Goal: Task Accomplishment & Management: Use online tool/utility

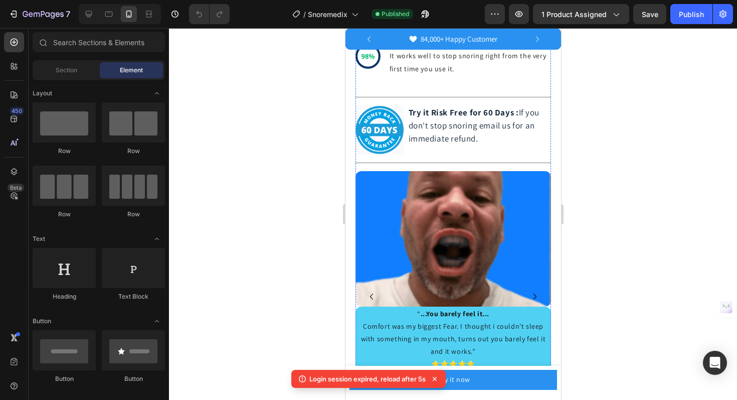
scroll to position [907, 0]
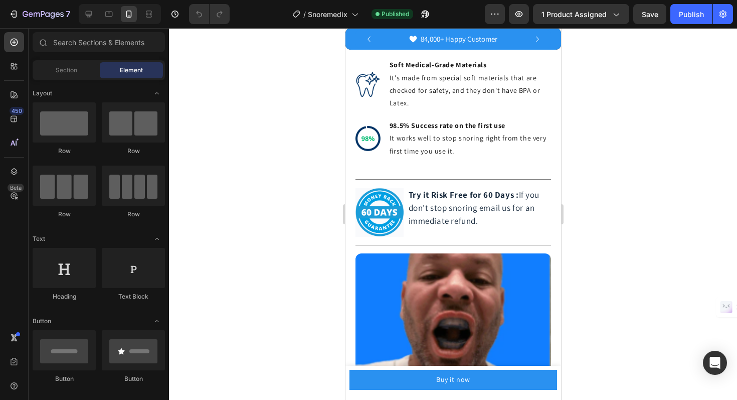
scroll to position [825, 0]
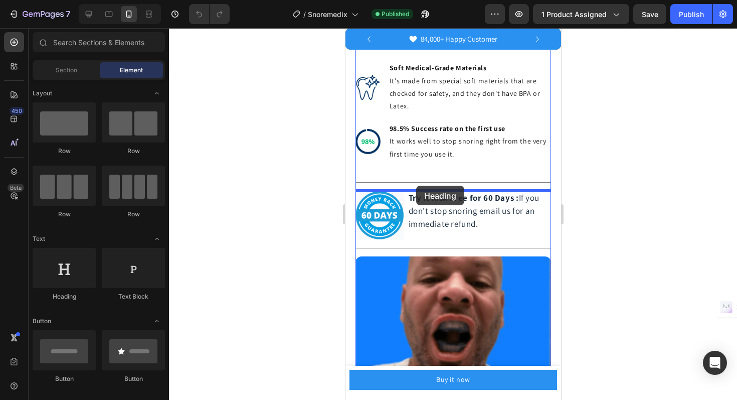
drag, startPoint x: 425, startPoint y: 288, endPoint x: 416, endPoint y: 186, distance: 102.7
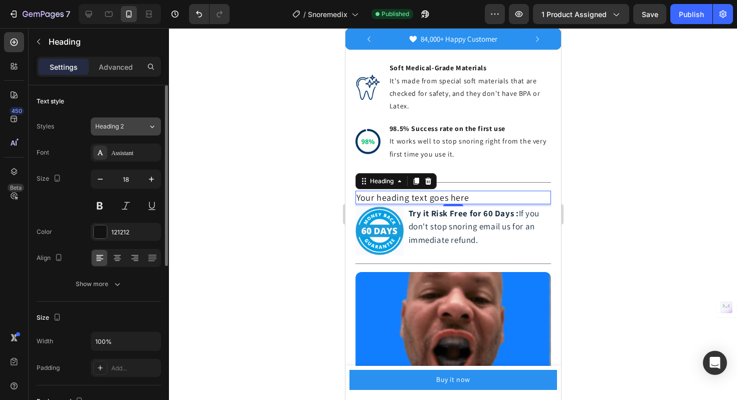
click at [150, 126] on icon at bounding box center [152, 126] width 4 height 3
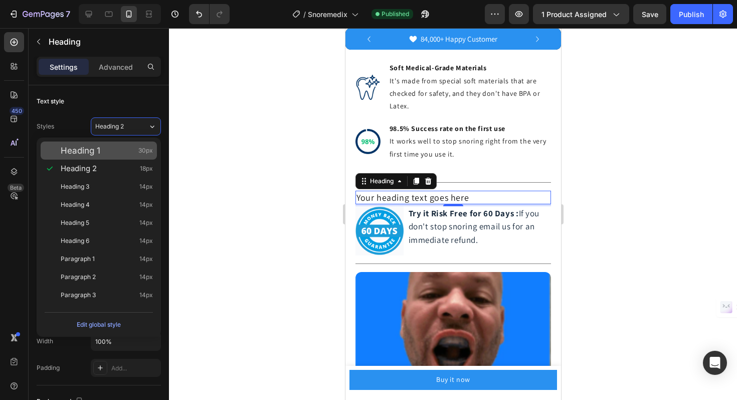
click at [132, 158] on div "Heading 1 30px" at bounding box center [99, 150] width 116 height 18
type input "30"
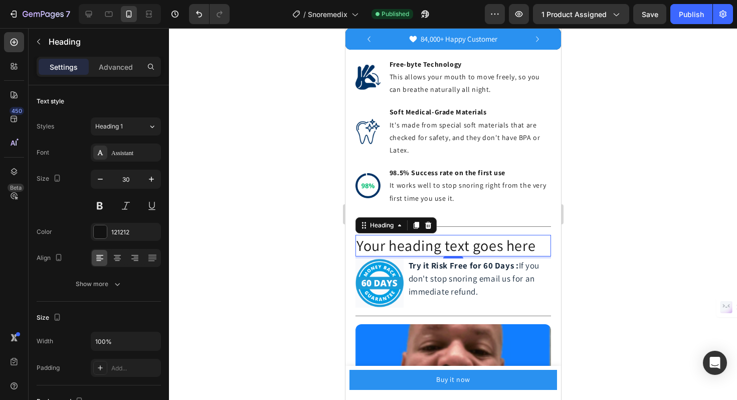
scroll to position [776, 0]
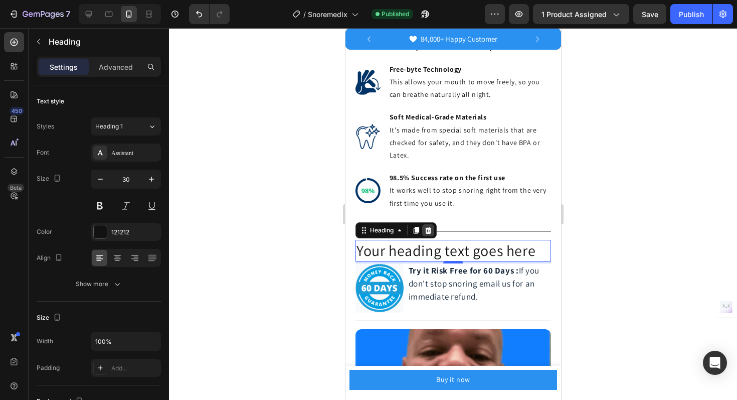
click at [423, 228] on div at bounding box center [428, 230] width 12 height 12
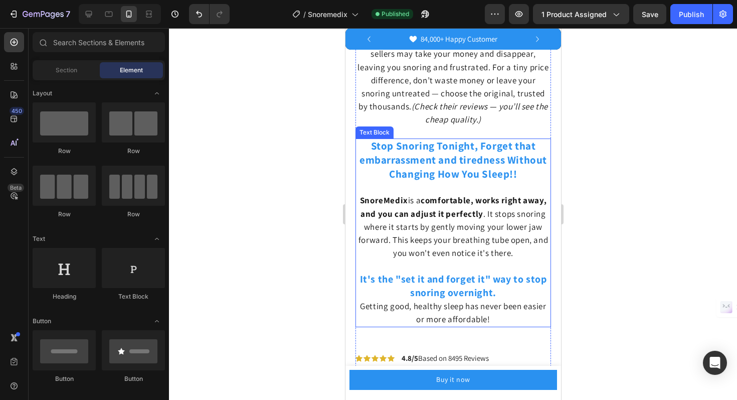
scroll to position [394, 0]
click at [448, 144] on strong "Stop Snoring Tonight, Forget that embarrassment and tiredness Without Changing …" at bounding box center [453, 160] width 188 height 42
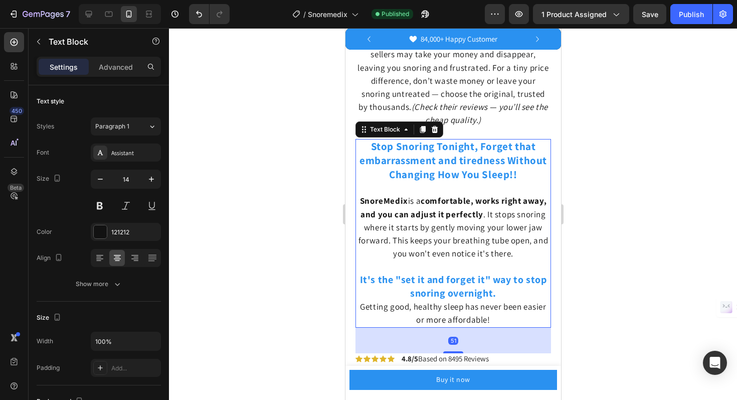
click at [448, 144] on strong "Stop Snoring Tonight, Forget that embarrassment and tiredness Without Changing …" at bounding box center [453, 160] width 188 height 42
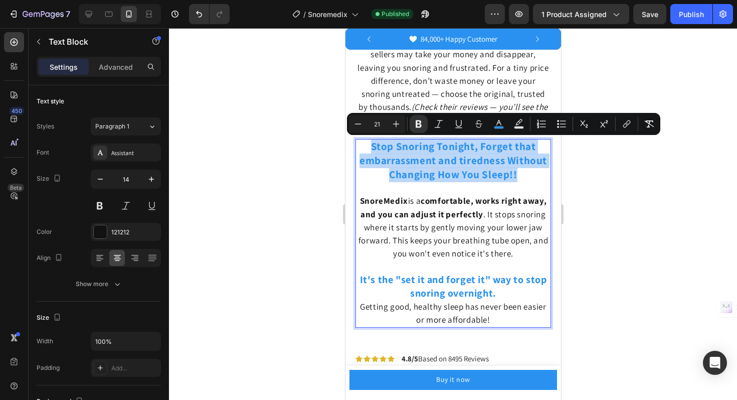
drag, startPoint x: 516, startPoint y: 177, endPoint x: 372, endPoint y: 144, distance: 147.5
click at [372, 144] on strong "Stop Snoring Tonight, Forget that embarrassment and tiredness Without Changing …" at bounding box center [453, 160] width 188 height 42
copy strong "Stop Snoring Tonight, Forget that embarrassment and tiredness Without Changing …"
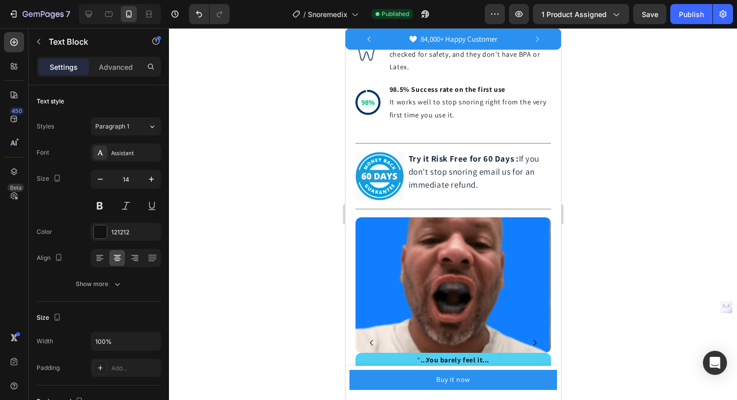
scroll to position [892, 0]
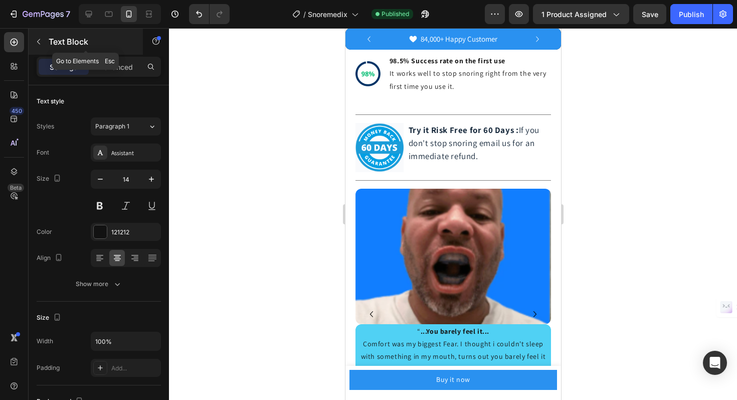
click at [75, 48] on div "Text Block" at bounding box center [86, 42] width 114 height 26
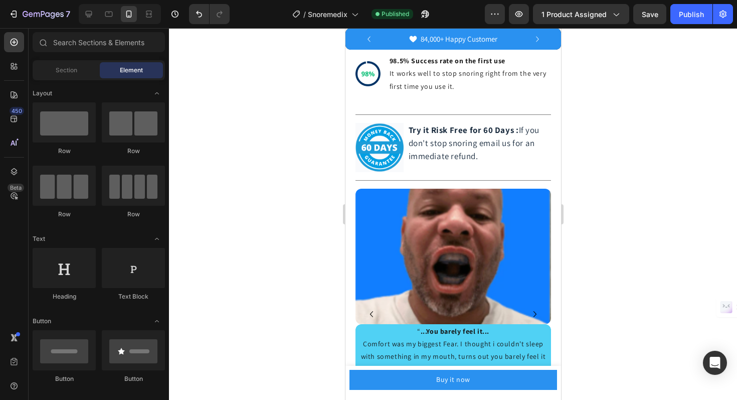
click at [161, 248] on div "Row Row Row Row" at bounding box center [99, 279] width 132 height 62
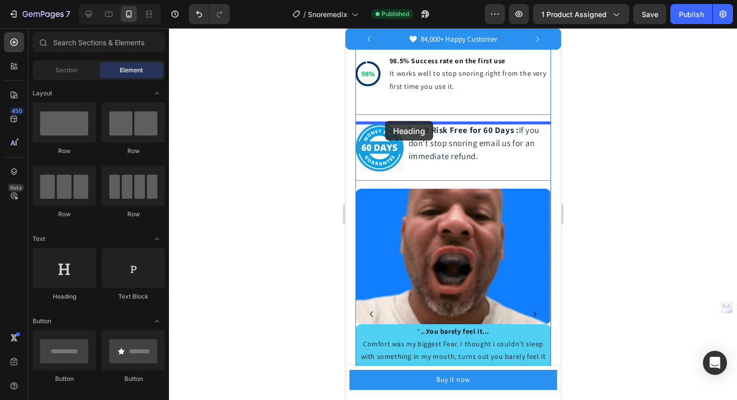
drag, startPoint x: 407, startPoint y: 293, endPoint x: 384, endPoint y: 121, distance: 173.6
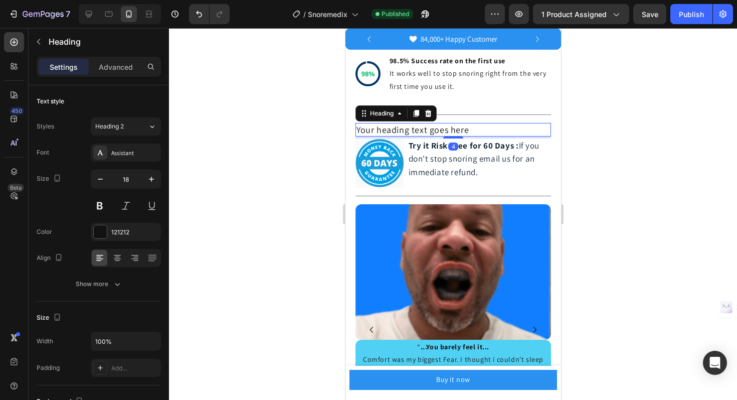
click at [469, 129] on h2 "Your heading text goes here" at bounding box center [453, 130] width 196 height 14
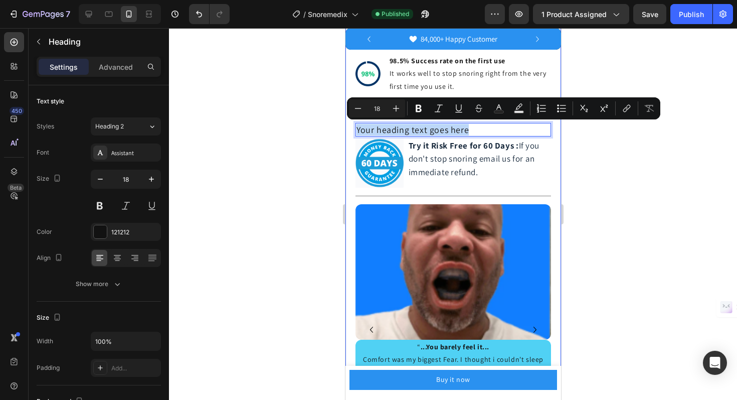
drag, startPoint x: 469, startPoint y: 129, endPoint x: 350, endPoint y: 132, distance: 118.9
click at [350, 132] on div "Product Images Image Icon Icon Icon Icon Icon Icon List “This skin cream is a g…" at bounding box center [453, 204] width 216 height 2097
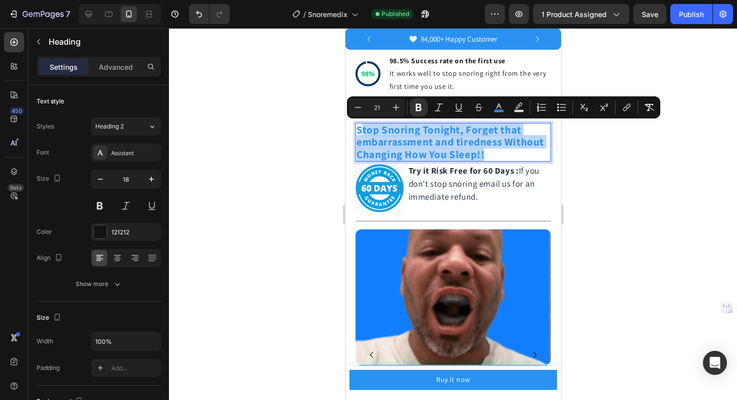
drag, startPoint x: 492, startPoint y: 151, endPoint x: 360, endPoint y: 130, distance: 134.1
click at [360, 130] on p "Stop Snoring Tonight, Forget that embarrassment and tiredness Without Changing …" at bounding box center [453, 142] width 194 height 37
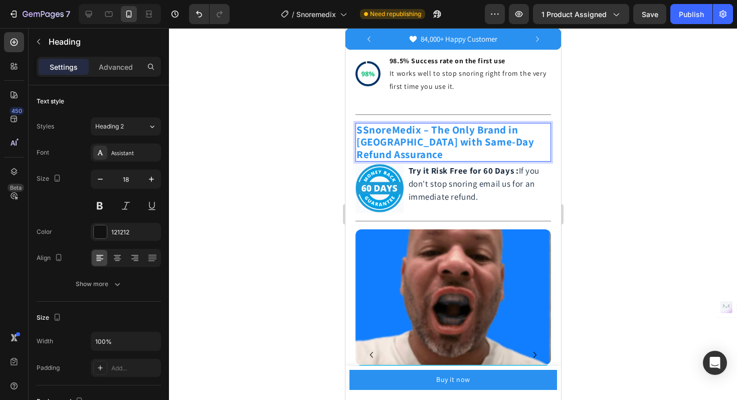
click at [360, 130] on strong "SSnoreMedix – The Only Brand in [GEOGRAPHIC_DATA] with Same-Day Refund Assurance" at bounding box center [445, 142] width 178 height 38
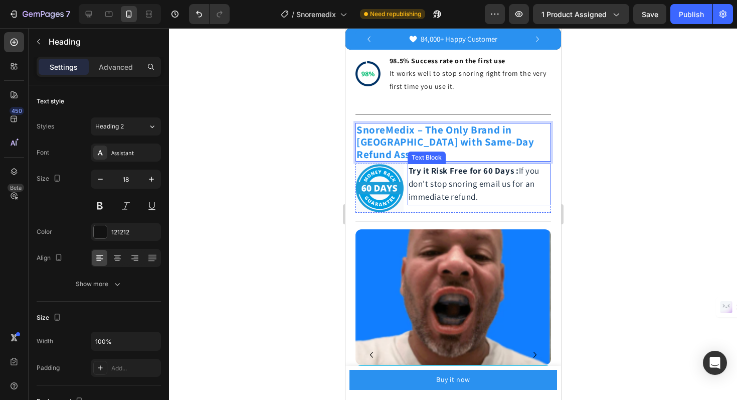
click at [484, 185] on p "Try it Risk Free for 60 Days : If you don't stop snoring email us for an immedi…" at bounding box center [479, 185] width 142 height 40
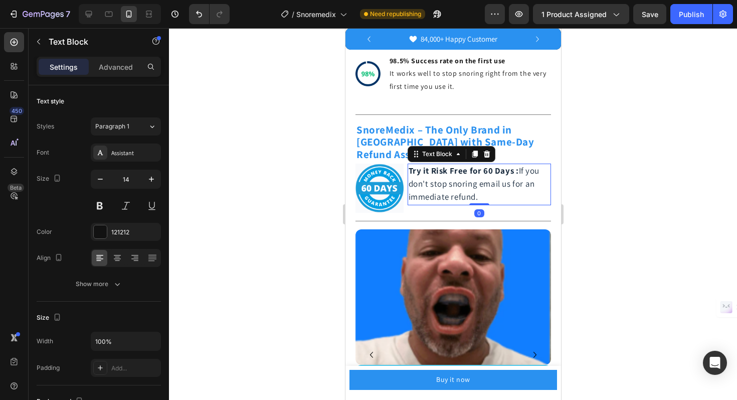
click at [484, 185] on p "Try it Risk Free for 60 Days : If you don't stop snoring email us for an immedi…" at bounding box center [479, 185] width 142 height 40
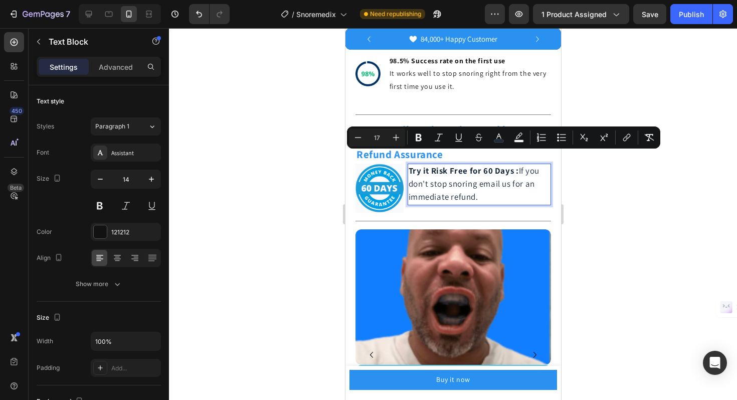
drag, startPoint x: 484, startPoint y: 185, endPoint x: 521, endPoint y: 158, distance: 45.5
click at [521, 165] on p "Try it Risk Free for 60 Days : If you don't stop snoring email us for an immedi…" at bounding box center [479, 185] width 142 height 40
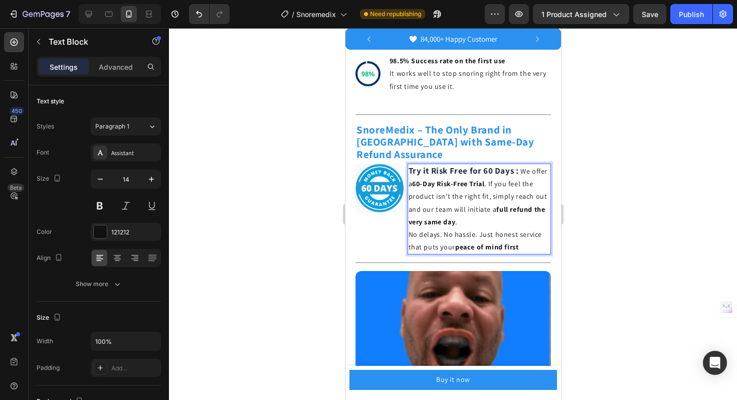
click at [521, 165] on p "Try it Risk Free for 60 Days : We offer a 60-Day Risk-Free Trial . If you feel …" at bounding box center [479, 197] width 142 height 64
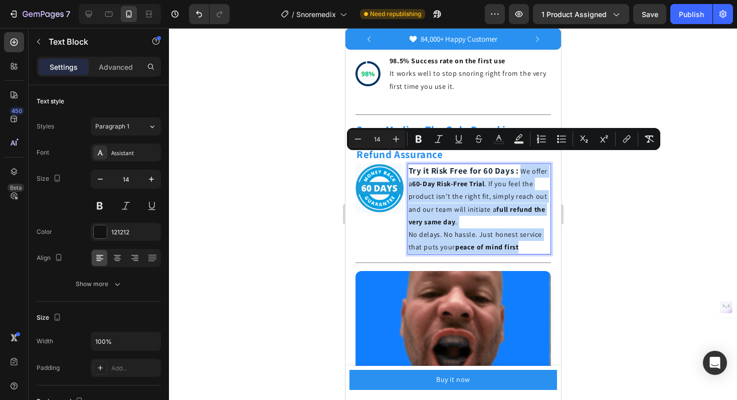
drag, startPoint x: 521, startPoint y: 159, endPoint x: 532, endPoint y: 235, distance: 77.5
click at [532, 235] on div "Try it Risk Free for 60 Days : We offer a 60-Day Risk-Free Trial . If you feel …" at bounding box center [479, 209] width 144 height 91
click at [486, 168] on p "Try it Risk Free for 60 Days : We offer a 60-Day Risk-Free Trial . If you feel …" at bounding box center [479, 197] width 142 height 64
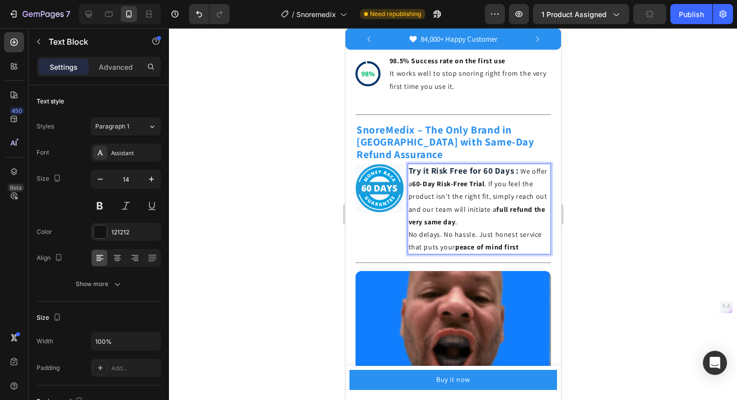
click at [489, 172] on p "Try it Risk Free for 60 Days : We offer a 60-Day Risk-Free Trial . If you feel …" at bounding box center [479, 197] width 142 height 64
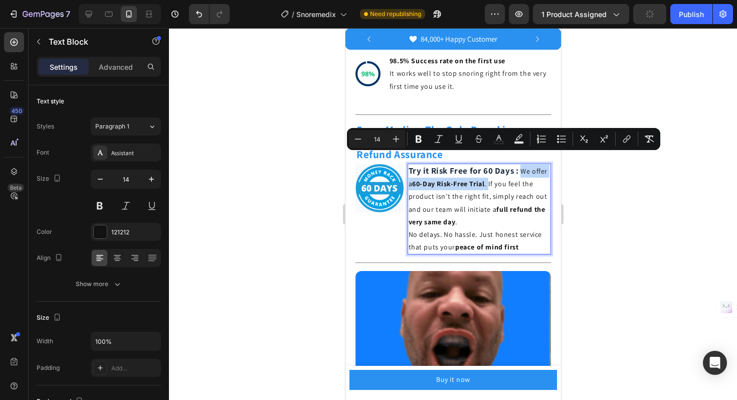
drag, startPoint x: 489, startPoint y: 172, endPoint x: 525, endPoint y: 159, distance: 38.4
click at [525, 165] on p "Try it Risk Free for 60 Days : We offer a 60-Day Risk-Free Trial . If you feel …" at bounding box center [479, 197] width 142 height 64
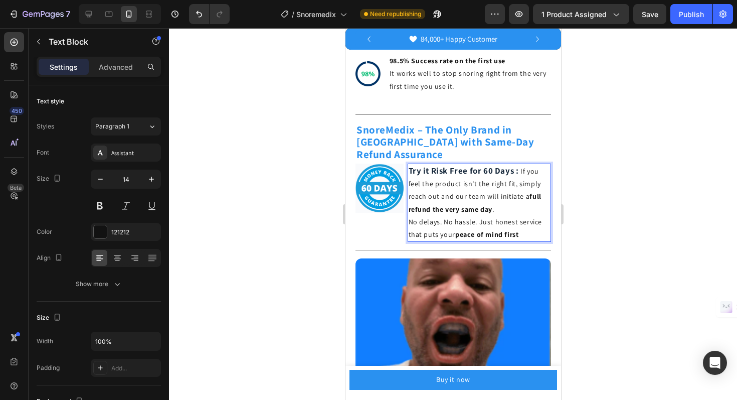
click at [521, 165] on p "Try it Risk Free for 60 Days : If you feel the product isn’t the right fit, sim…" at bounding box center [479, 190] width 142 height 51
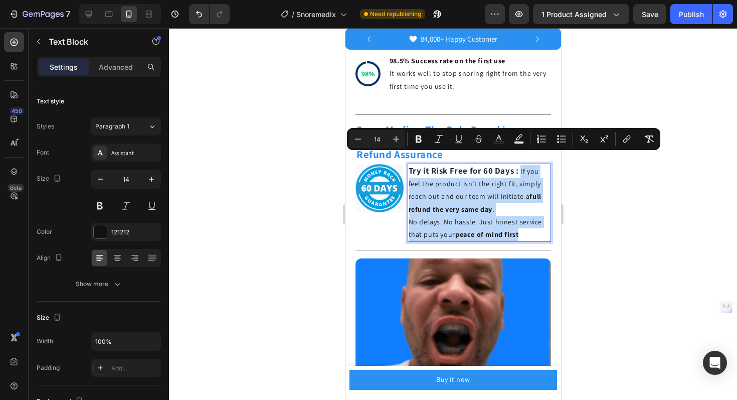
drag, startPoint x: 521, startPoint y: 159, endPoint x: 529, endPoint y: 225, distance: 66.7
click at [529, 225] on div "Try it Risk Free for 60 Days : If you feel the product isn’t the right fit, sim…" at bounding box center [479, 203] width 144 height 78
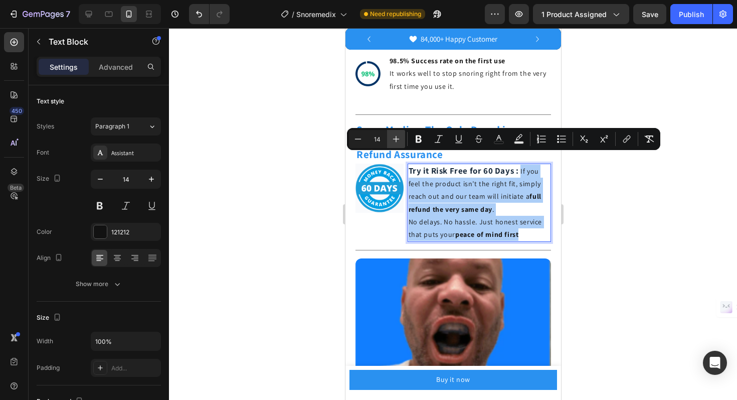
click at [399, 137] on icon "Editor contextual toolbar" at bounding box center [396, 139] width 10 height 10
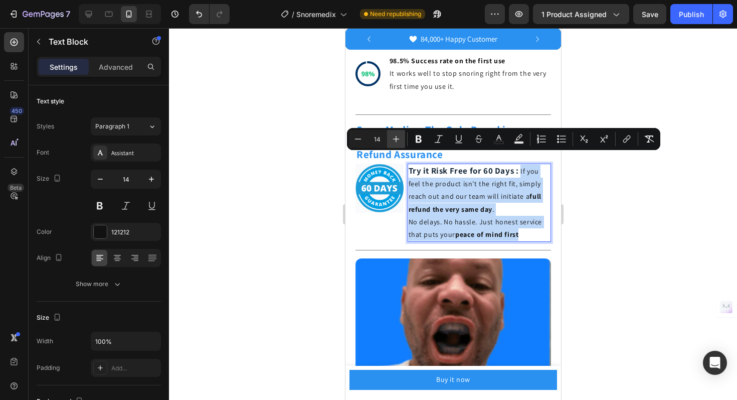
type input "15"
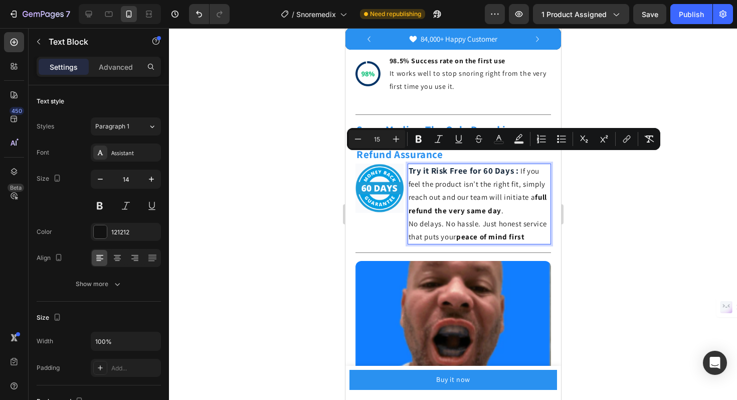
click at [656, 203] on div at bounding box center [453, 214] width 568 height 372
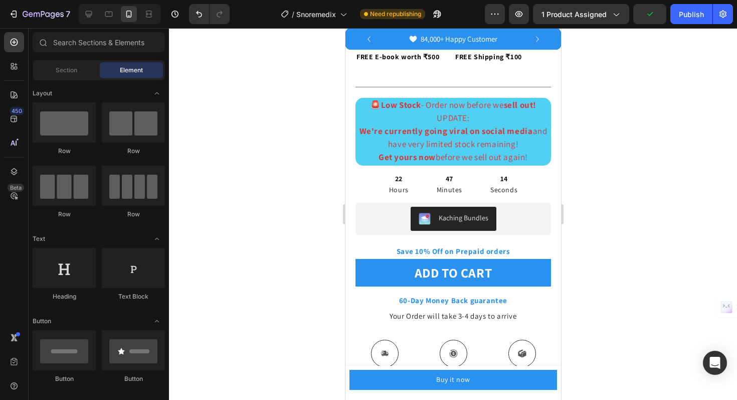
scroll to position [1628, 0]
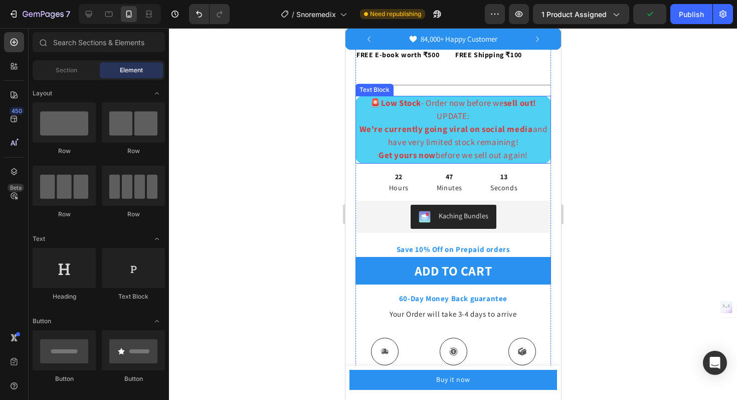
click at [506, 134] on span "We're currently going viral on social media and have very limited stock remaini…" at bounding box center [453, 135] width 188 height 24
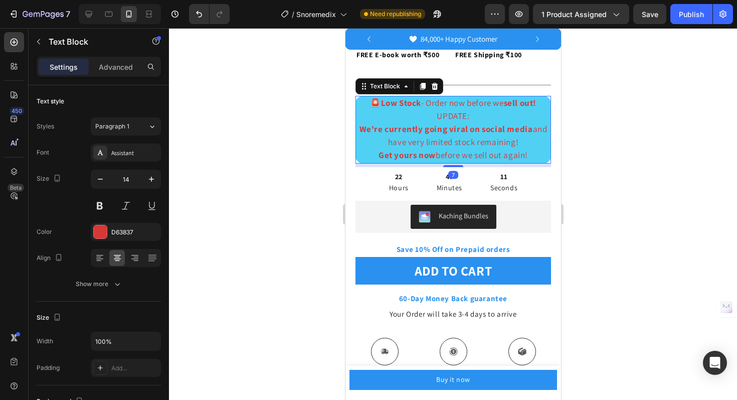
click at [505, 131] on span "We're currently going viral on social media and have very limited stock remaini…" at bounding box center [453, 135] width 188 height 24
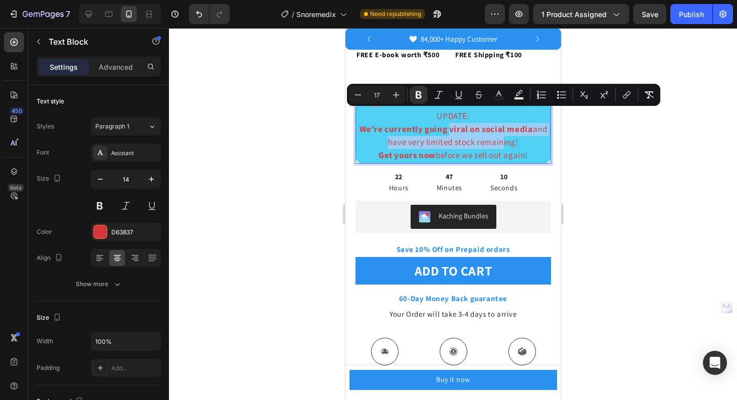
drag, startPoint x: 505, startPoint y: 131, endPoint x: 447, endPoint y: 114, distance: 60.0
click at [447, 123] on span "We're currently going viral on social media and have very limited stock remaini…" at bounding box center [453, 135] width 188 height 24
click at [643, 157] on div at bounding box center [453, 214] width 568 height 372
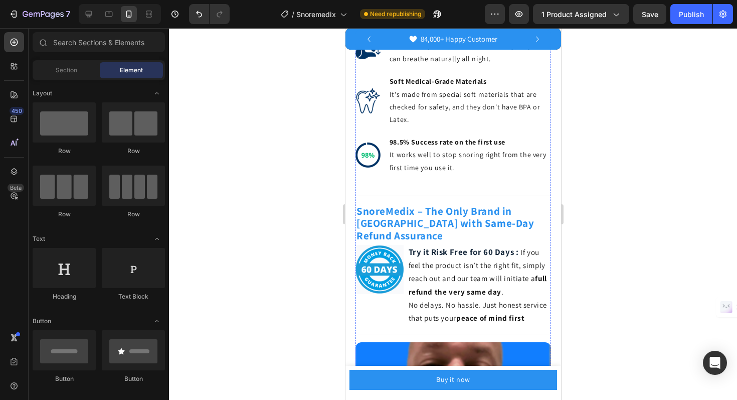
scroll to position [809, 0]
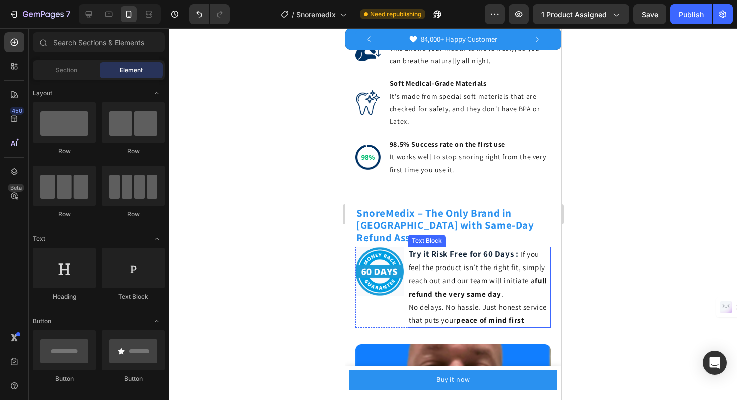
click at [526, 311] on p "No delays. No hassle. Just honest service that puts your peace of mind first" at bounding box center [479, 313] width 142 height 26
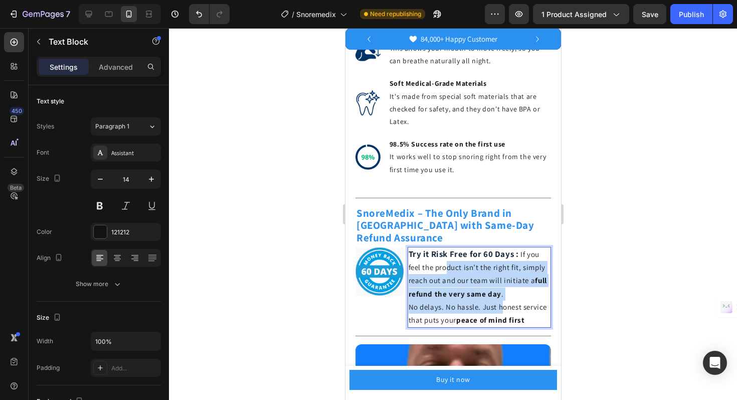
drag, startPoint x: 500, startPoint y: 294, endPoint x: 445, endPoint y: 260, distance: 63.8
click at [445, 260] on div "Try it Risk Free for 60 Days : If you feel the product isn’t the right fit, sim…" at bounding box center [479, 287] width 144 height 81
click at [526, 307] on p "No delays. No hassle. Just honest service that puts your peace of mind first" at bounding box center [479, 313] width 142 height 26
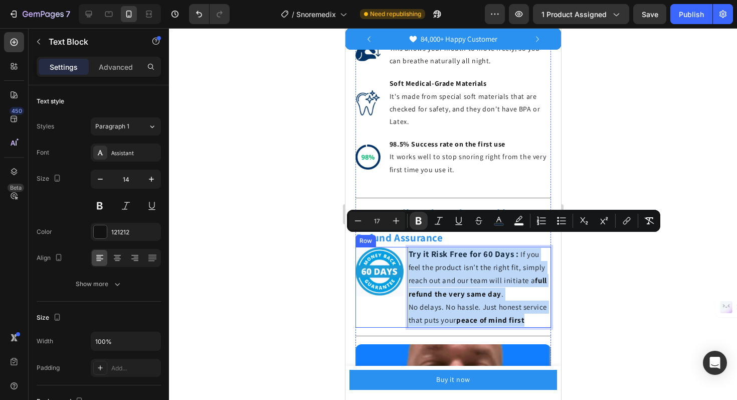
drag, startPoint x: 526, startPoint y: 307, endPoint x: 406, endPoint y: 235, distance: 139.7
click at [406, 247] on div "Image Try it Risk Free for 60 Days : If you feel the product isn’t the right fi…" at bounding box center [453, 287] width 196 height 81
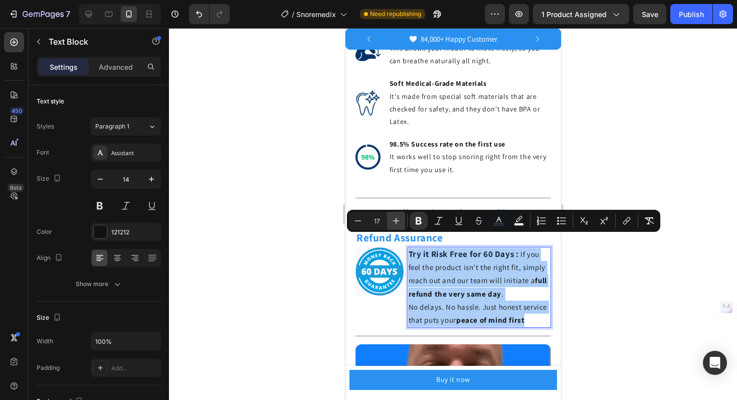
click at [400, 224] on icon "Editor contextual toolbar" at bounding box center [396, 221] width 10 height 10
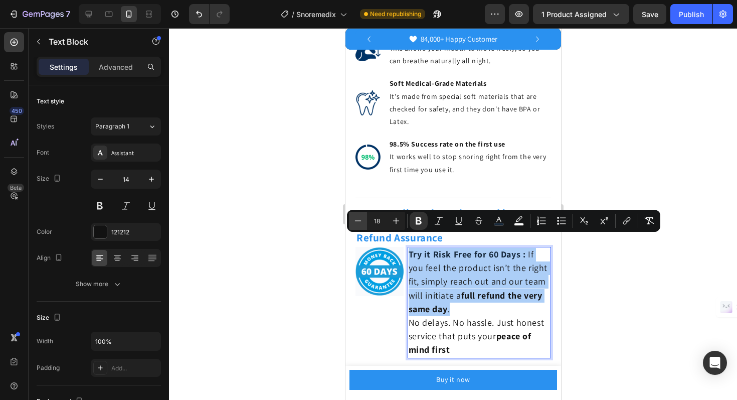
click at [354, 221] on icon "Editor contextual toolbar" at bounding box center [358, 221] width 10 height 10
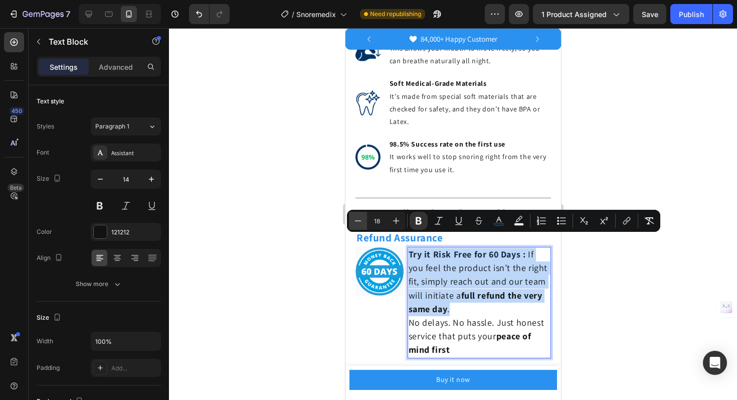
type input "17"
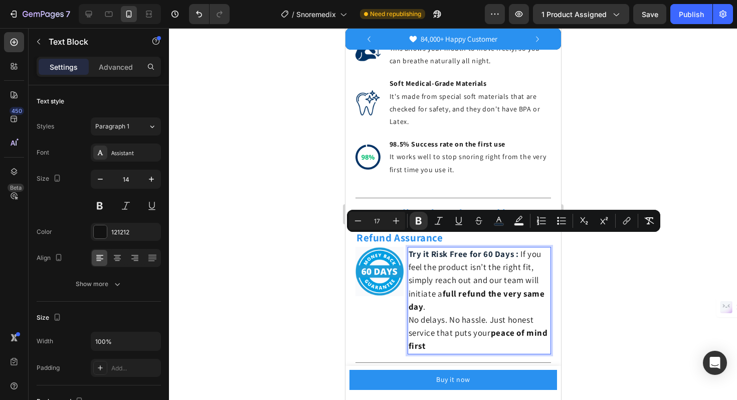
click at [581, 308] on div at bounding box center [453, 214] width 568 height 372
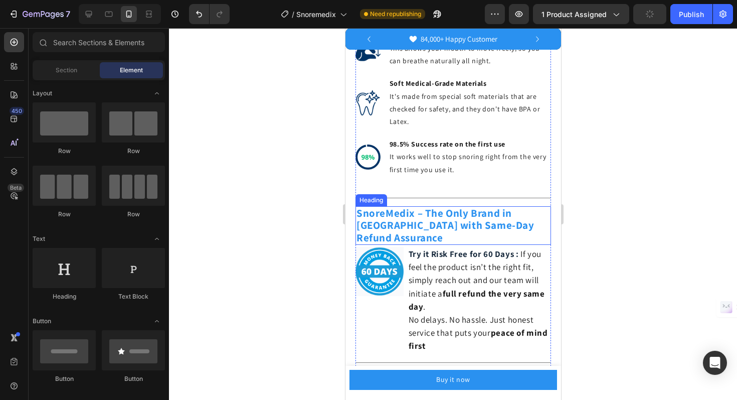
click at [538, 216] on p "⁠⁠⁠⁠⁠⁠⁠ SnoreMedix – The Only Brand in [GEOGRAPHIC_DATA] with Same-Day Refund A…" at bounding box center [453, 225] width 194 height 37
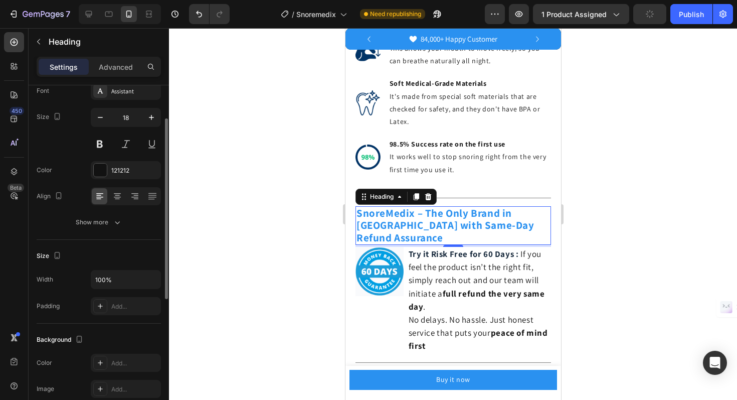
scroll to position [62, 0]
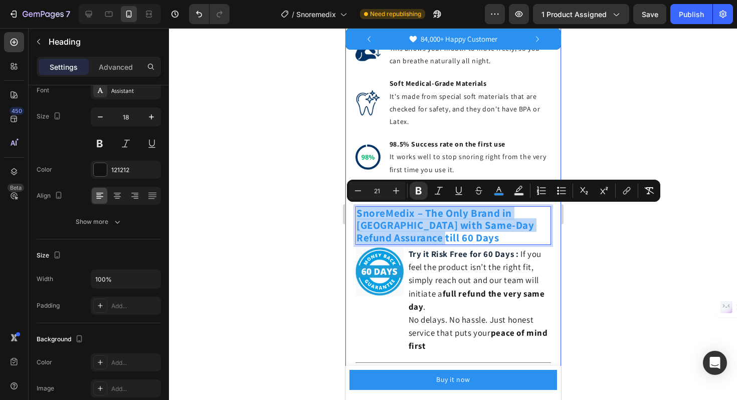
drag, startPoint x: 455, startPoint y: 237, endPoint x: 351, endPoint y: 212, distance: 107.3
click at [351, 212] on div "Product Images Image Icon Icon Icon Icon Icon Icon List “This skin cream is a g…" at bounding box center [453, 330] width 216 height 2180
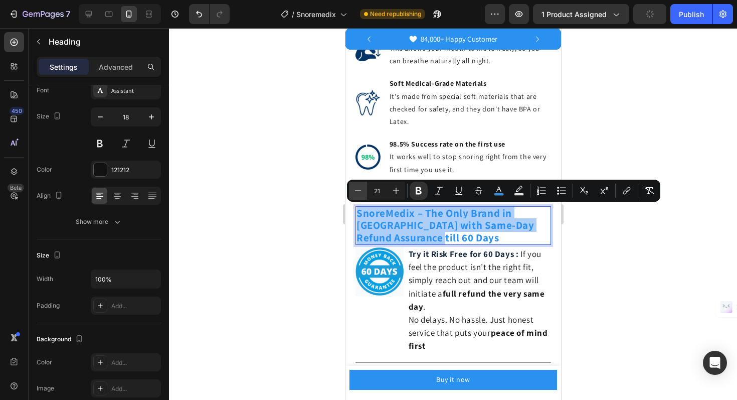
click at [360, 195] on icon "Editor contextual toolbar" at bounding box center [358, 191] width 10 height 10
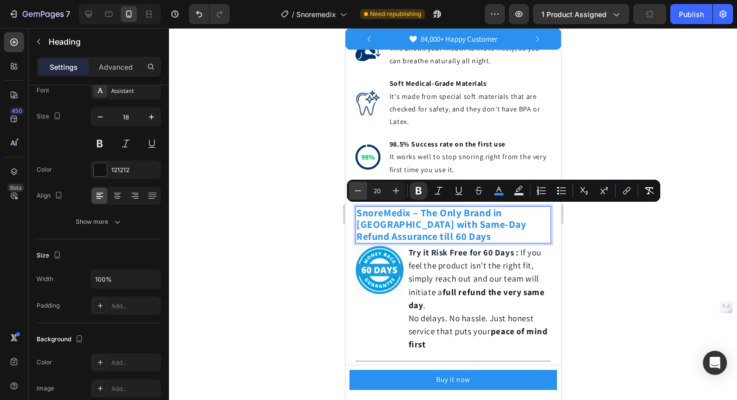
click at [360, 195] on icon "Editor contextual toolbar" at bounding box center [358, 191] width 10 height 10
type input "19"
click at [306, 231] on div at bounding box center [453, 214] width 568 height 372
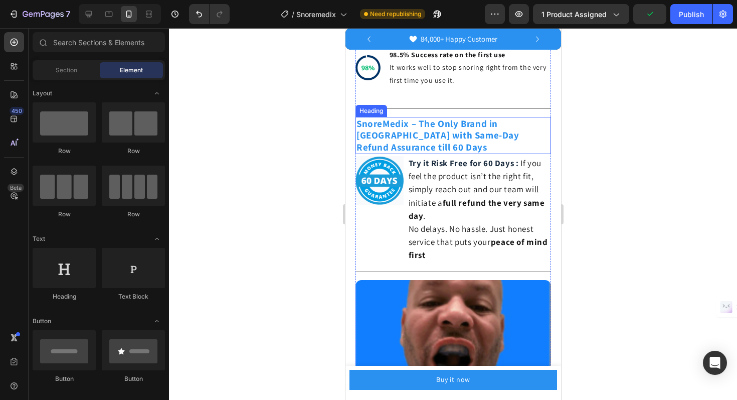
scroll to position [897, 0]
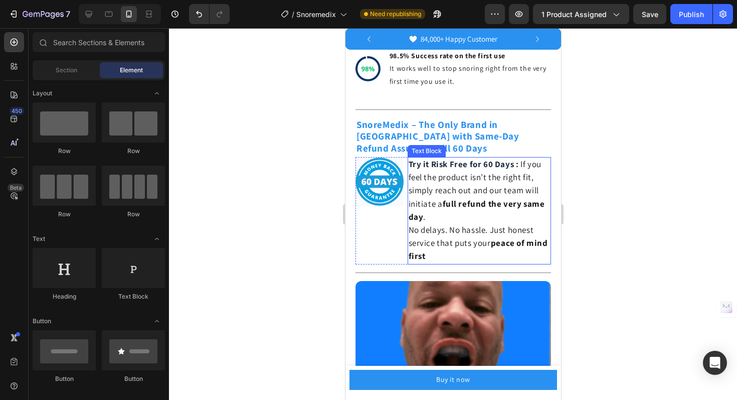
click at [449, 243] on p "No delays. No hassle. Just honest service that puts your peace of mind first" at bounding box center [479, 244] width 142 height 40
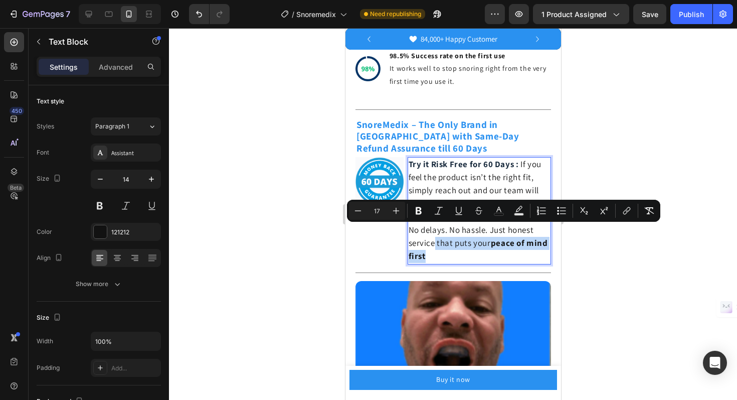
drag, startPoint x: 449, startPoint y: 243, endPoint x: 433, endPoint y: 231, distance: 20.2
click at [433, 231] on p "No delays. No hassle. Just honest service that puts your peace of mind first" at bounding box center [479, 244] width 142 height 40
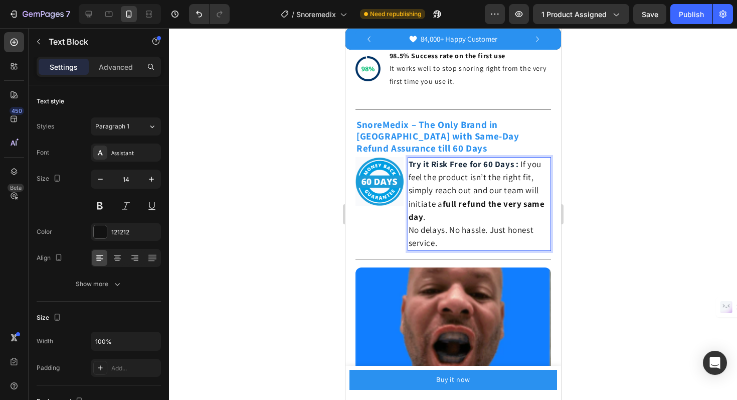
click at [657, 206] on div at bounding box center [453, 214] width 568 height 372
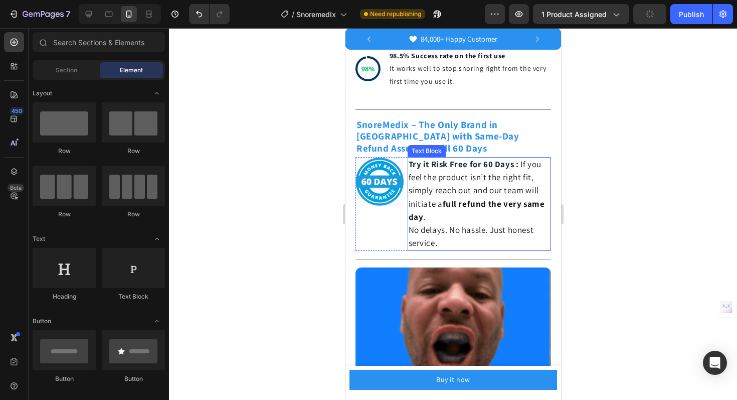
click at [422, 207] on strong "full refund the very same day" at bounding box center [476, 210] width 136 height 24
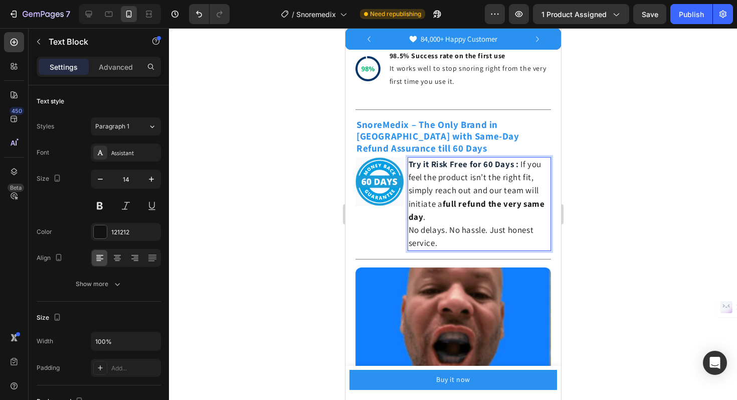
click at [443, 207] on p "Try it Risk Free for 60 Days : If you feel the product isn’t the right fit, sim…" at bounding box center [479, 191] width 142 height 66
click at [461, 198] on strong "full refund the very same day" at bounding box center [476, 210] width 136 height 24
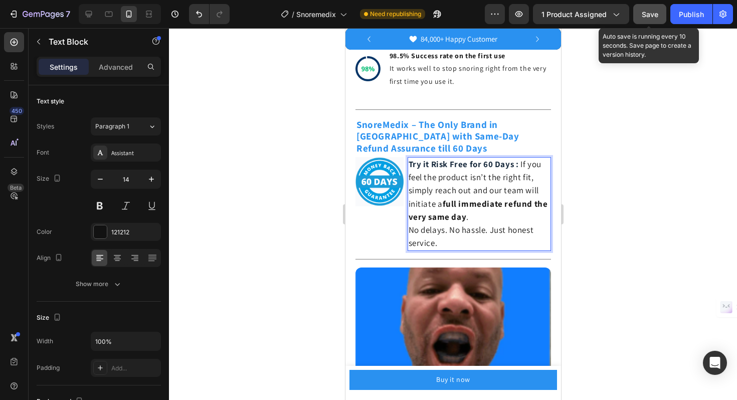
click at [648, 15] on span "Save" at bounding box center [650, 14] width 17 height 9
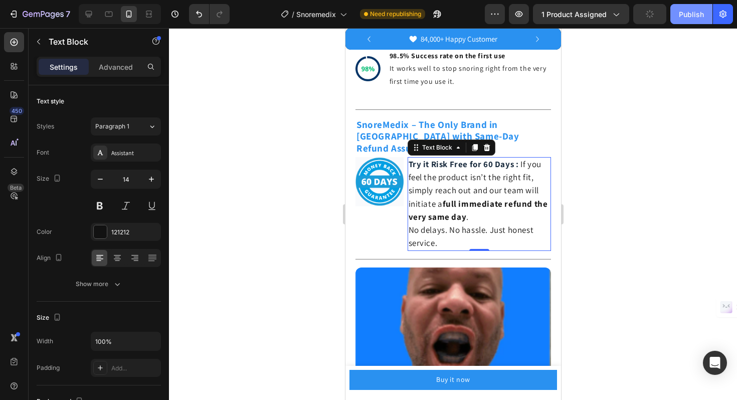
click at [696, 16] on div "Publish" at bounding box center [691, 14] width 25 height 11
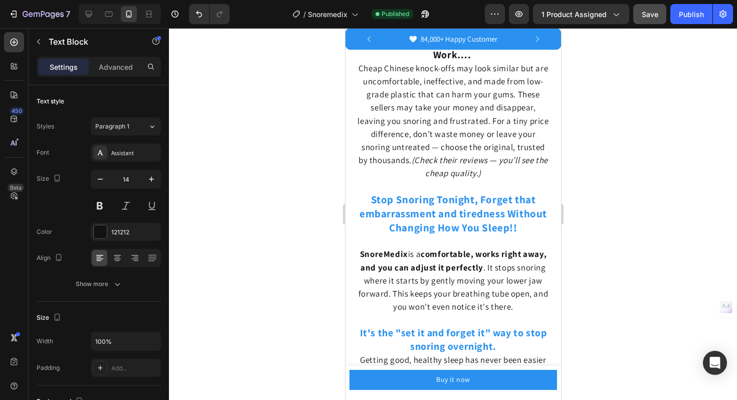
scroll to position [0, 0]
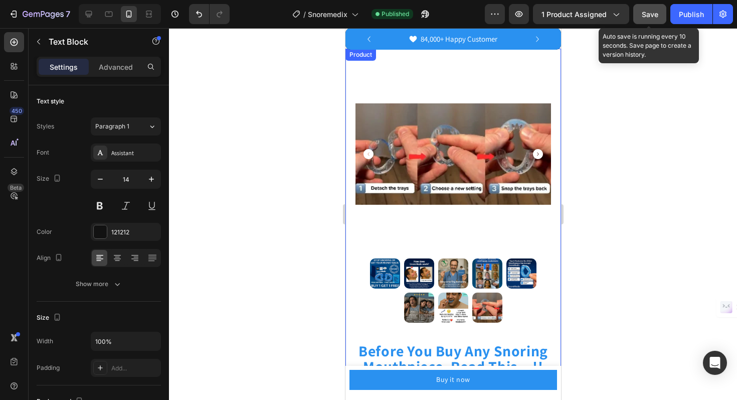
click at [646, 19] on button "Save" at bounding box center [650, 14] width 33 height 20
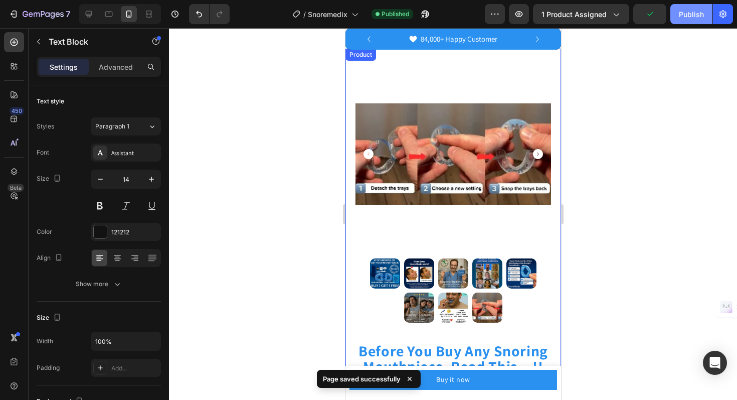
click at [688, 17] on div "Publish" at bounding box center [691, 14] width 25 height 11
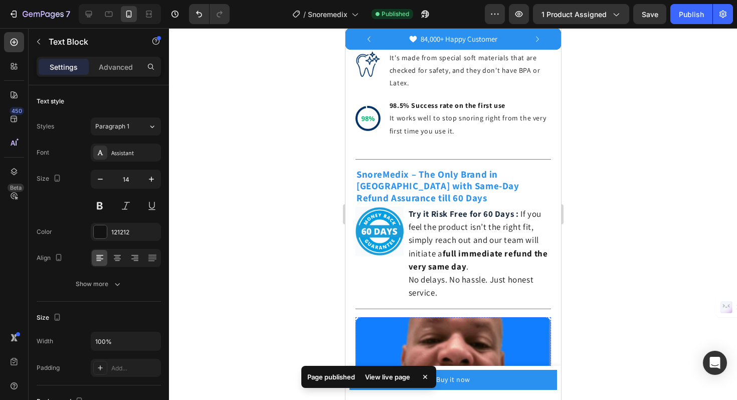
scroll to position [846, 0]
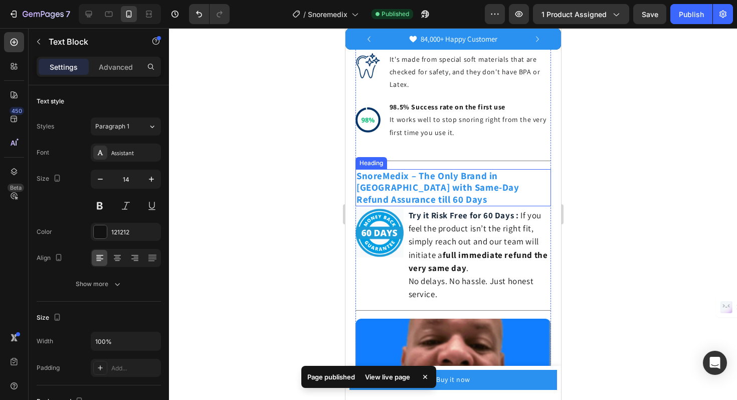
click at [443, 182] on strong "SnoreMedix – The Only Brand in [GEOGRAPHIC_DATA] with Same-Day Refund Assurance…" at bounding box center [437, 188] width 163 height 36
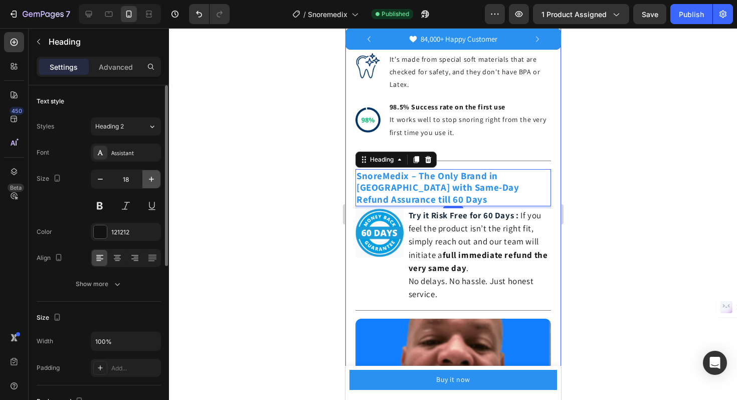
click at [153, 177] on icon "button" at bounding box center [151, 179] width 10 height 10
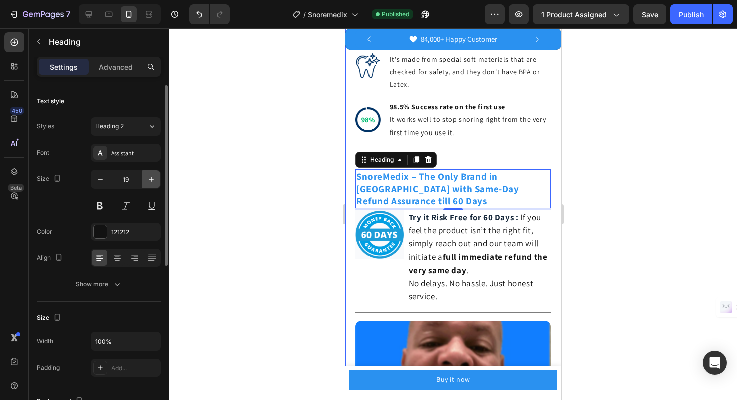
click at [153, 177] on icon "button" at bounding box center [151, 179] width 10 height 10
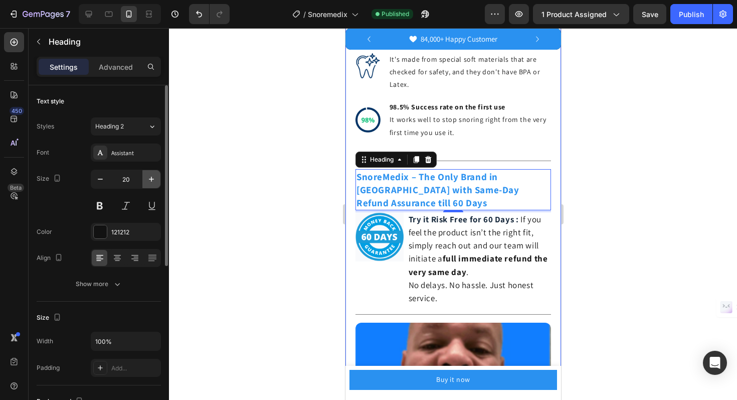
click at [153, 177] on icon "button" at bounding box center [151, 179] width 10 height 10
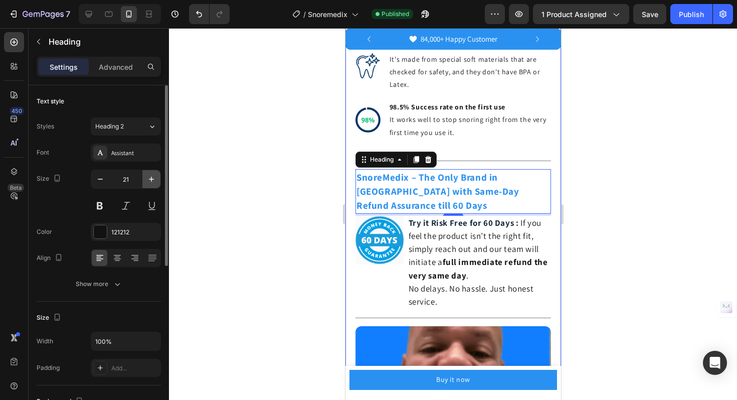
click at [153, 177] on icon "button" at bounding box center [151, 179] width 10 height 10
type input "22"
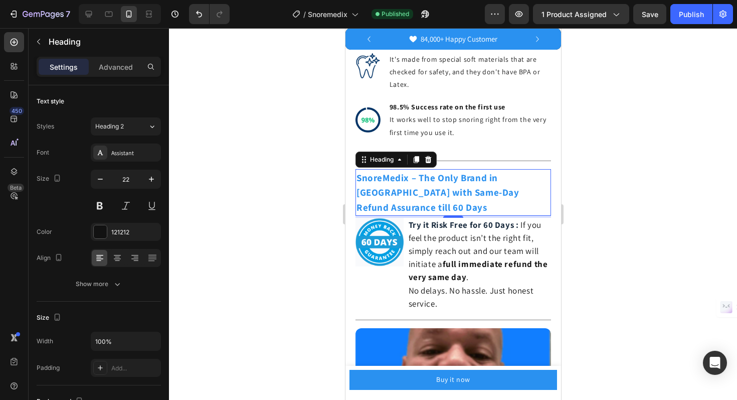
click at [536, 190] on h2 "SnoreMedix – The Only Brand in [GEOGRAPHIC_DATA] with Same-Day Refund Assurance…" at bounding box center [453, 192] width 196 height 47
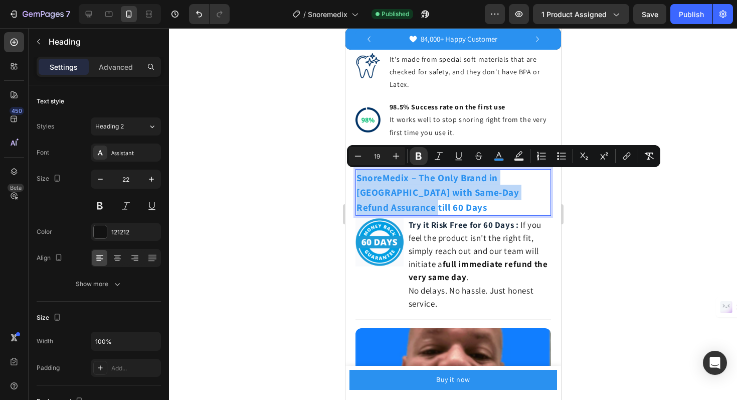
drag, startPoint x: 536, startPoint y: 190, endPoint x: 358, endPoint y: 170, distance: 178.7
click at [358, 170] on p "SnoreMedix – The Only Brand in [GEOGRAPHIC_DATA] with Same-Day Refund Assurance…" at bounding box center [453, 192] width 194 height 45
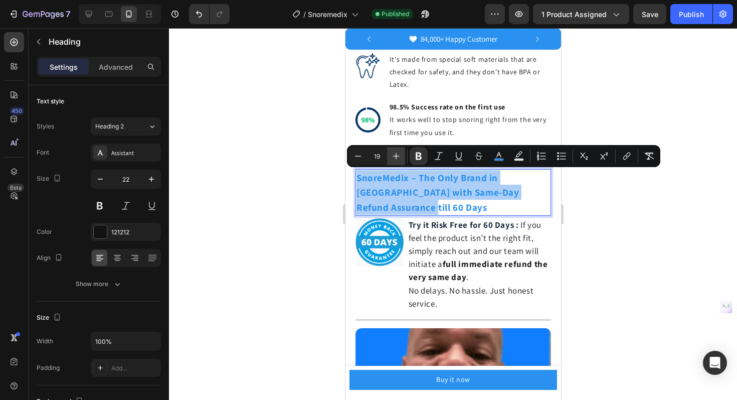
click at [398, 155] on icon "Editor contextual toolbar" at bounding box center [396, 156] width 10 height 10
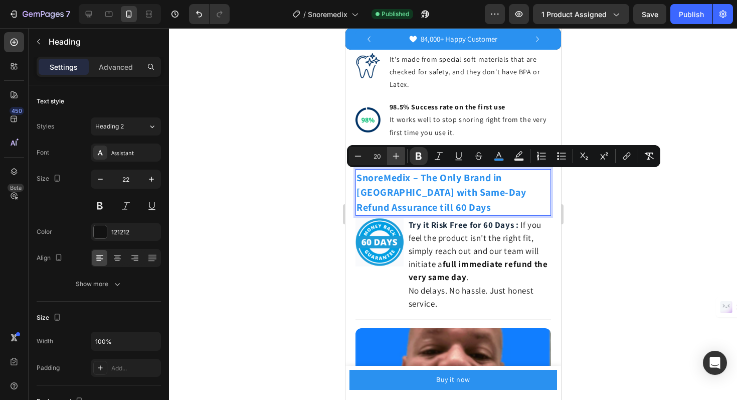
click at [398, 155] on icon "Editor contextual toolbar" at bounding box center [396, 156] width 10 height 10
type input "22"
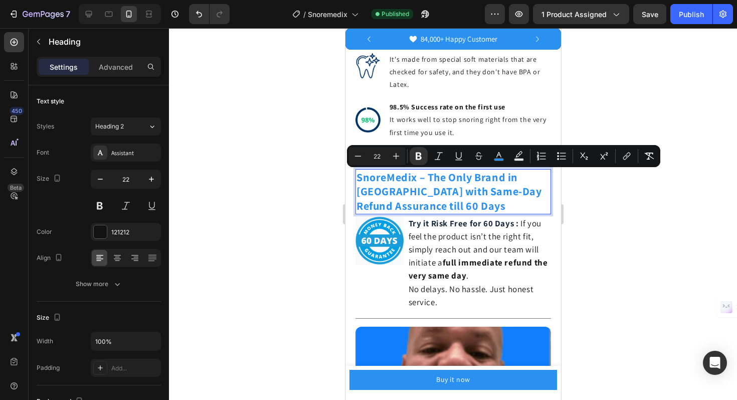
click at [271, 187] on div at bounding box center [453, 214] width 568 height 372
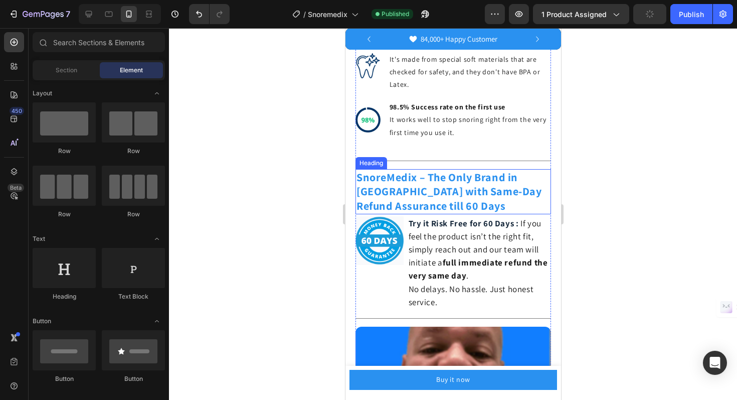
click at [396, 204] on p "⁠⁠⁠⁠⁠⁠⁠ SnoreMedix – The Only Brand in [GEOGRAPHIC_DATA] with Same-Day Refund A…" at bounding box center [453, 191] width 194 height 43
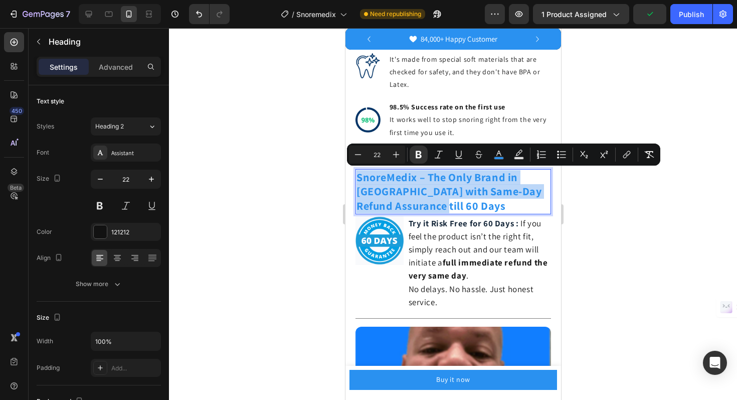
drag, startPoint x: 396, startPoint y: 204, endPoint x: 356, endPoint y: 180, distance: 46.6
click at [356, 180] on p "SnoreMedix – The Only Brand in [GEOGRAPHIC_DATA] with Same-Day Refund Assurance…" at bounding box center [453, 191] width 194 height 43
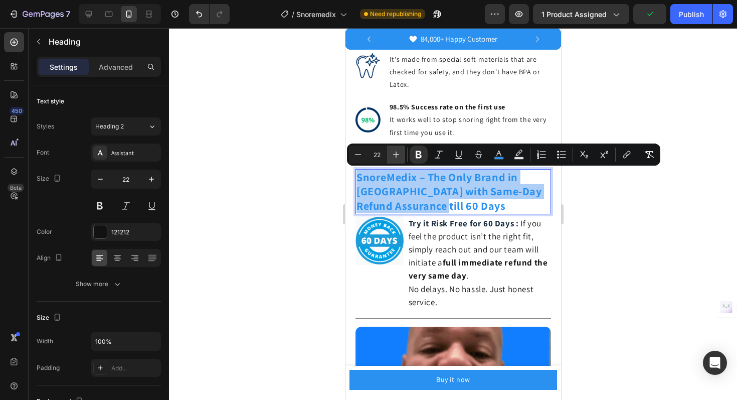
click at [395, 157] on icon "Editor contextual toolbar" at bounding box center [396, 154] width 10 height 10
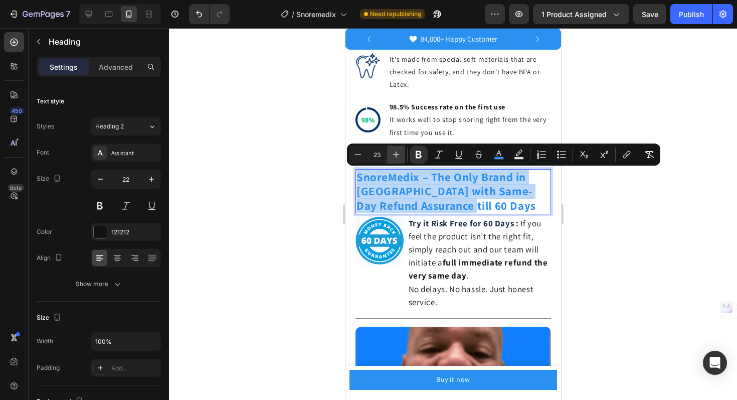
type input "24"
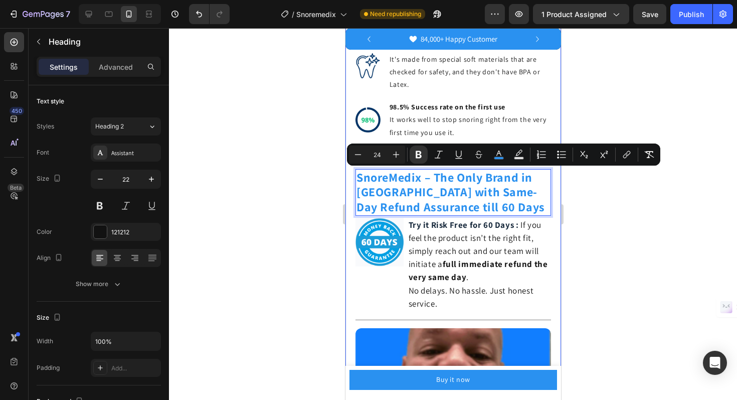
click at [292, 194] on div at bounding box center [453, 214] width 568 height 372
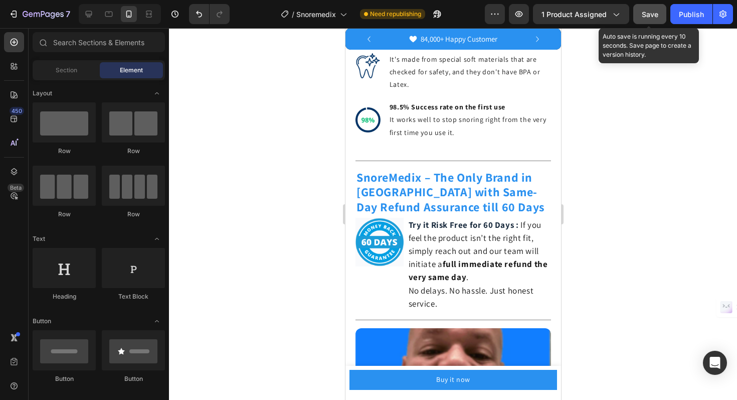
click at [658, 23] on button "Save" at bounding box center [650, 14] width 33 height 20
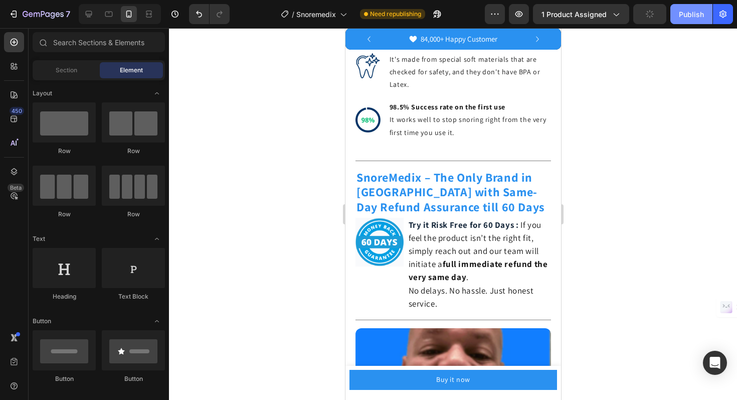
click at [685, 18] on div "Publish" at bounding box center [691, 14] width 25 height 11
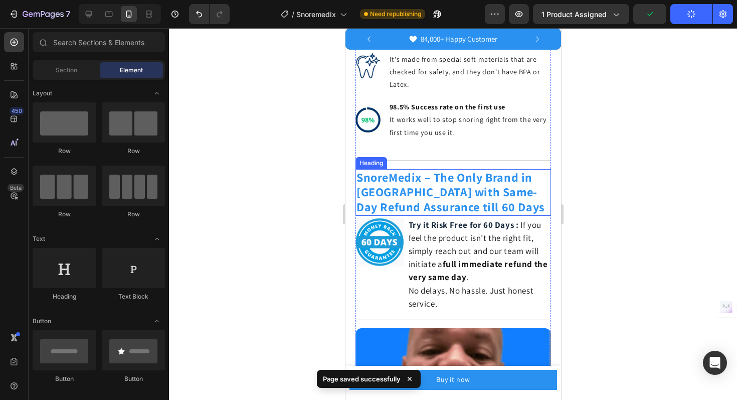
click at [480, 211] on p "⁠⁠⁠⁠⁠⁠⁠ SnoreMedix – The Only Brand in [GEOGRAPHIC_DATA] with Same-Day Refund A…" at bounding box center [453, 192] width 194 height 45
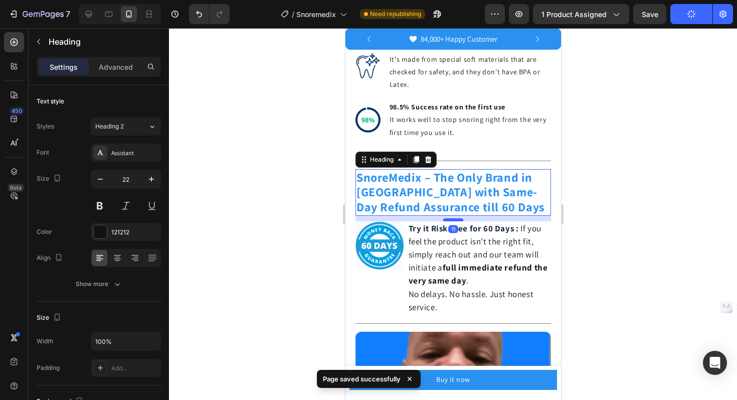
click at [447, 220] on div at bounding box center [453, 219] width 20 height 3
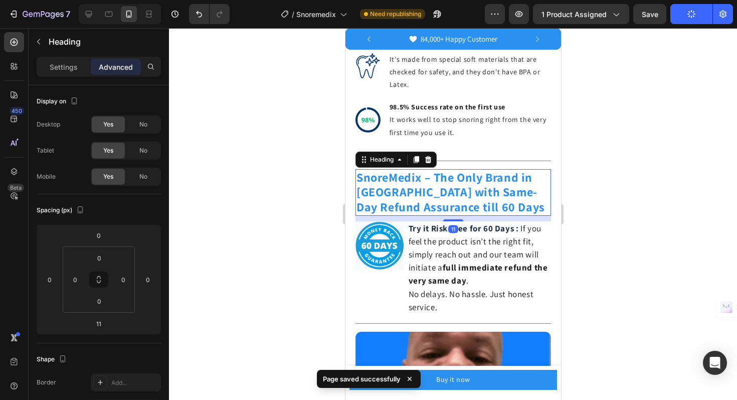
click at [605, 222] on div at bounding box center [453, 214] width 568 height 372
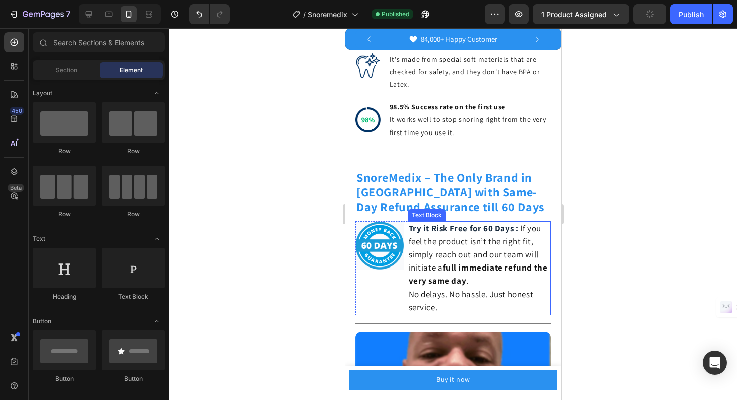
click at [452, 304] on p "No delays. No hassle. Just honest service." at bounding box center [479, 301] width 142 height 26
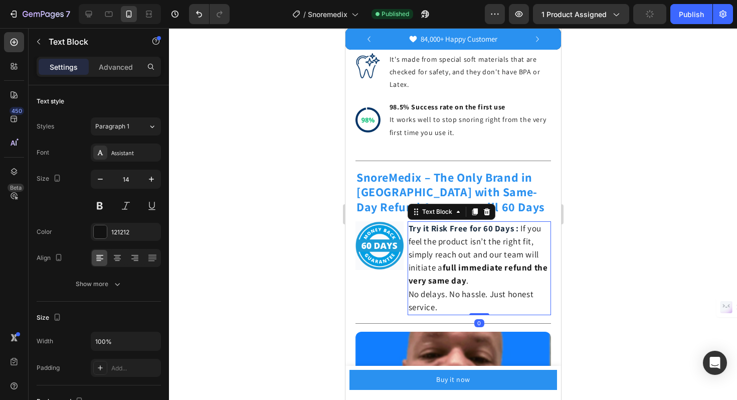
click at [452, 304] on p "No delays. No hassle. Just honest service." at bounding box center [479, 301] width 142 height 26
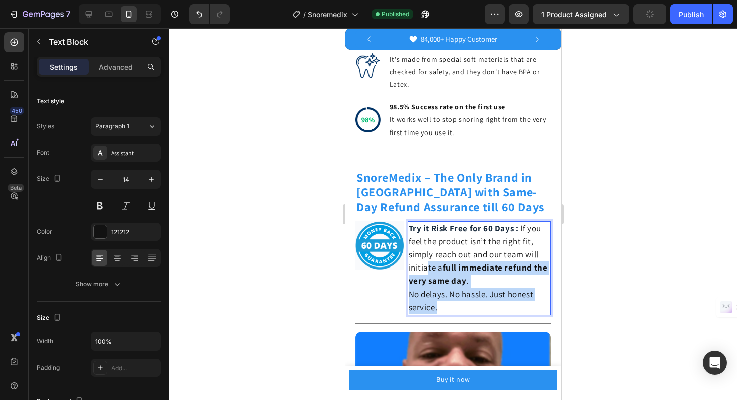
drag, startPoint x: 452, startPoint y: 304, endPoint x: 426, endPoint y: 275, distance: 39.8
click at [426, 275] on div "Try it Risk Free for 60 Days : If you feel the product isn’t the right fit, sim…" at bounding box center [479, 268] width 144 height 94
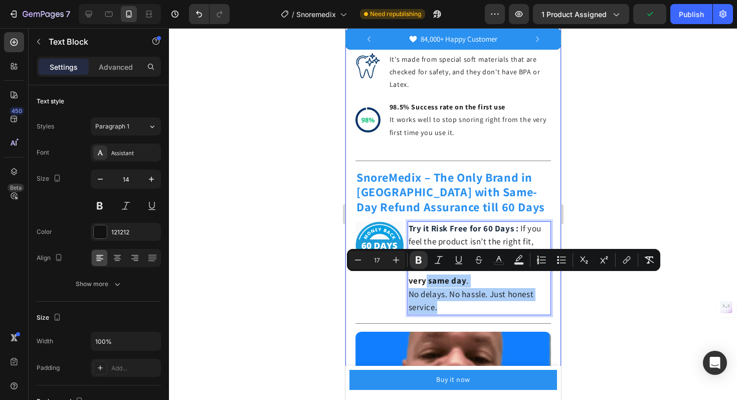
click at [583, 214] on div at bounding box center [453, 214] width 568 height 372
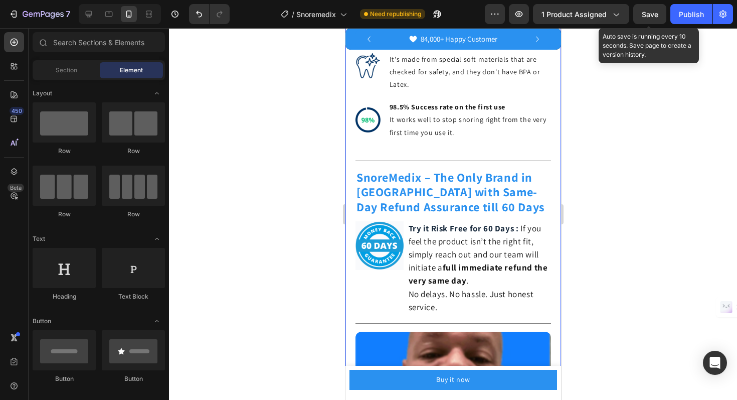
click at [655, 18] on span "Save" at bounding box center [650, 14] width 17 height 9
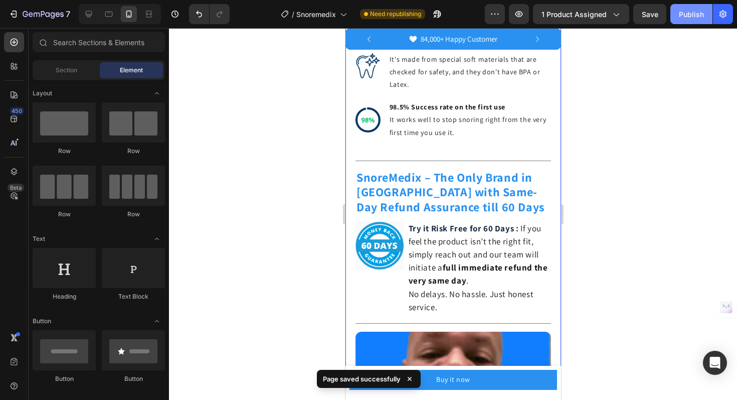
click at [684, 13] on div "Publish" at bounding box center [691, 14] width 25 height 11
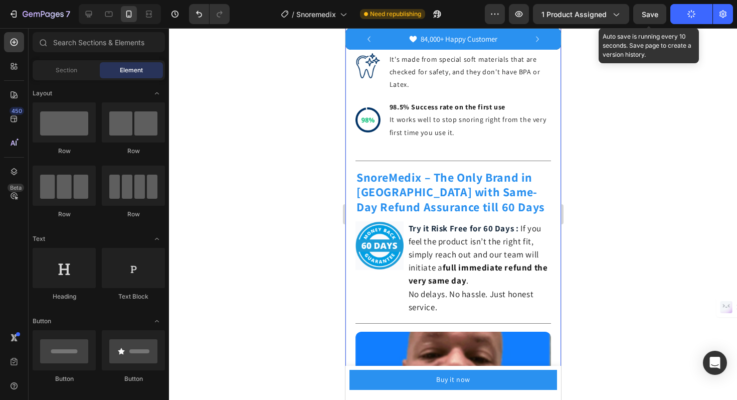
click at [644, 9] on div "Save" at bounding box center [650, 14] width 17 height 11
click at [645, 10] on span "Save" at bounding box center [650, 14] width 17 height 9
click at [648, 18] on span "Save" at bounding box center [650, 14] width 17 height 9
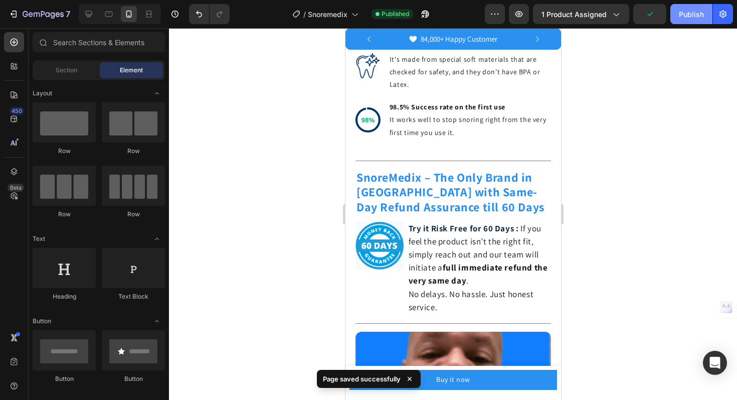
click at [689, 19] on div "Publish" at bounding box center [691, 14] width 25 height 11
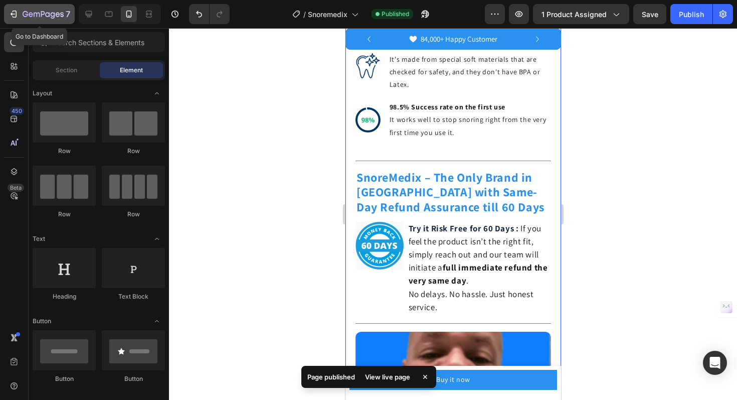
click at [43, 14] on icon "button" at bounding box center [43, 15] width 41 height 9
